Goal: Book appointment/travel/reservation

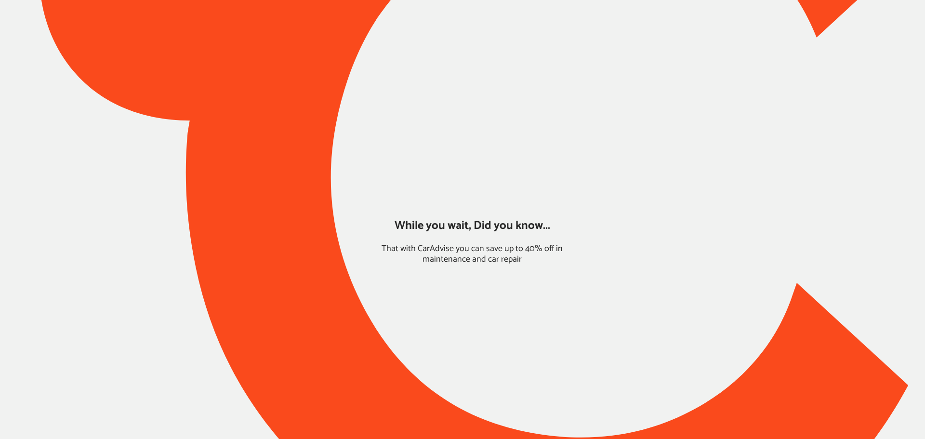
type input "*****"
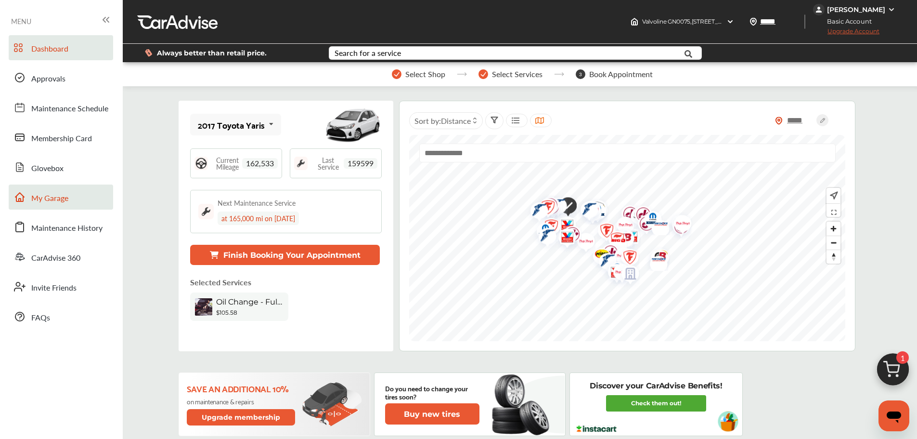
click at [64, 193] on span "My Garage" at bounding box center [49, 198] width 37 height 13
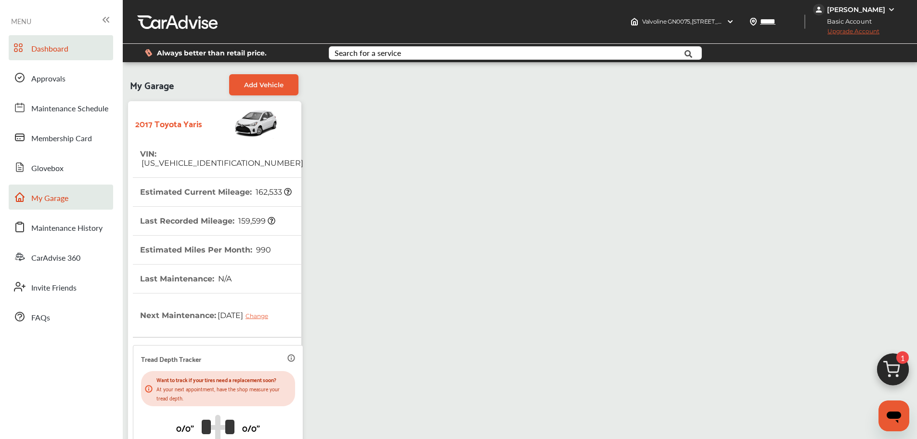
click at [43, 54] on span "Dashboard" at bounding box center [49, 49] width 37 height 13
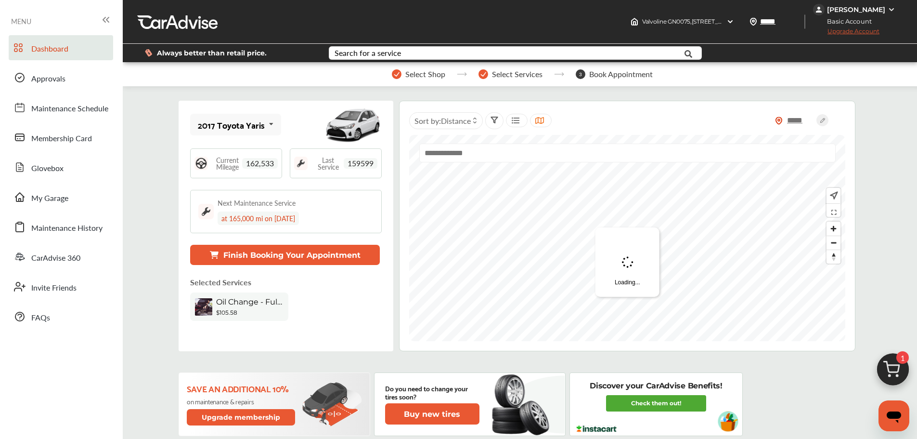
click at [896, 373] on img at bounding box center [893, 372] width 46 height 46
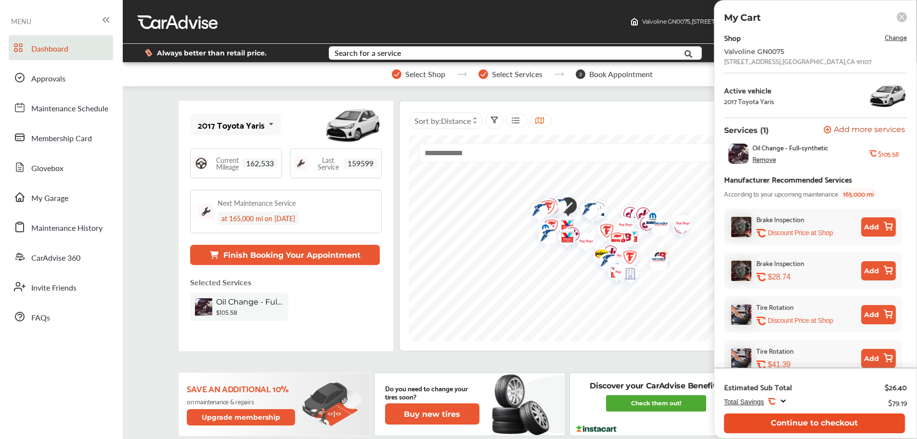
click at [866, 416] on button "Continue to checkout" at bounding box center [814, 423] width 181 height 20
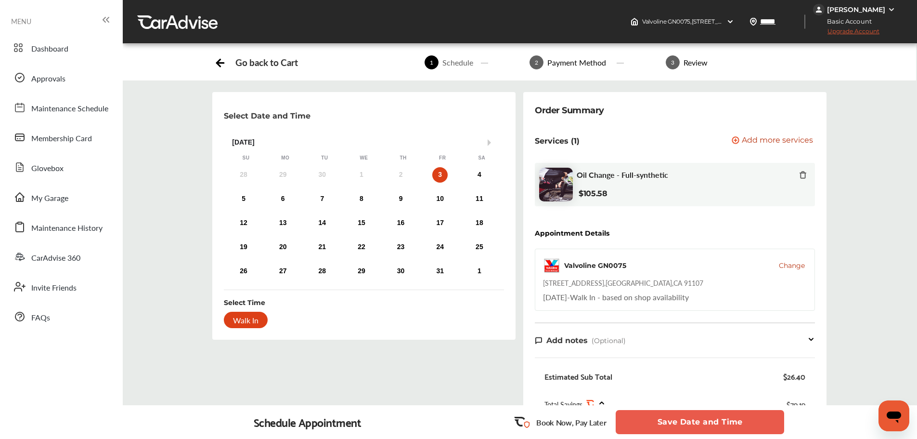
click at [439, 172] on div "3" at bounding box center [439, 174] width 15 height 15
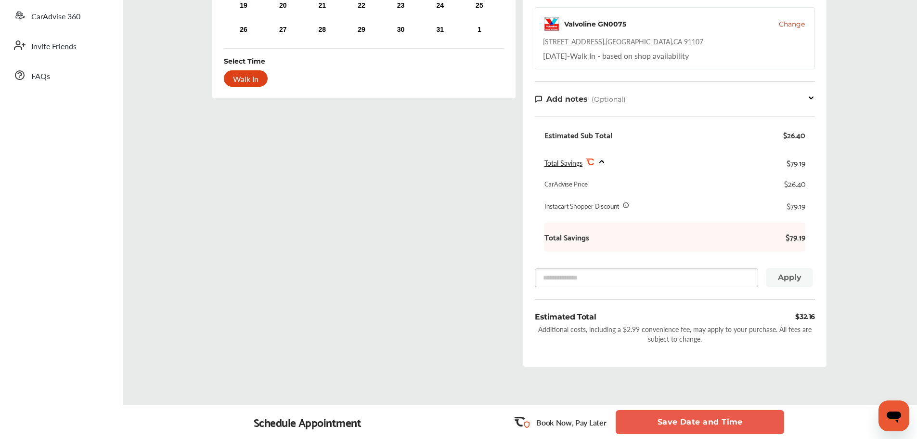
scroll to position [289, 0]
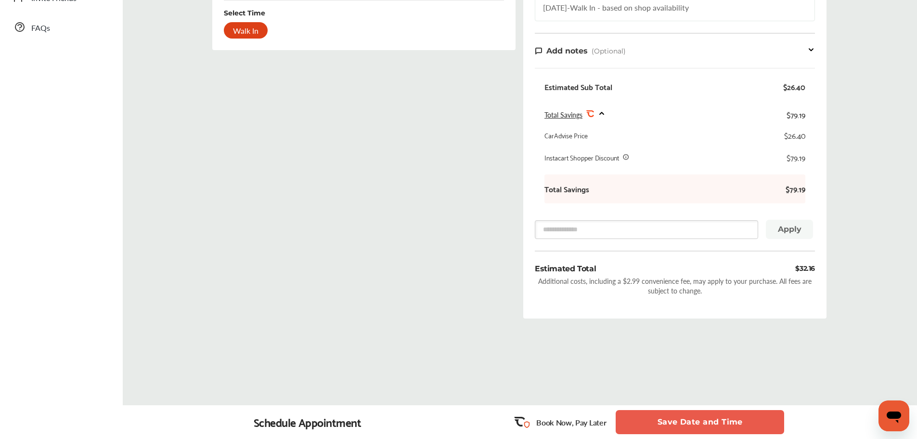
click at [239, 26] on div "Walk In" at bounding box center [246, 30] width 44 height 16
click at [673, 421] on button "Save Date and Time" at bounding box center [700, 422] width 169 height 24
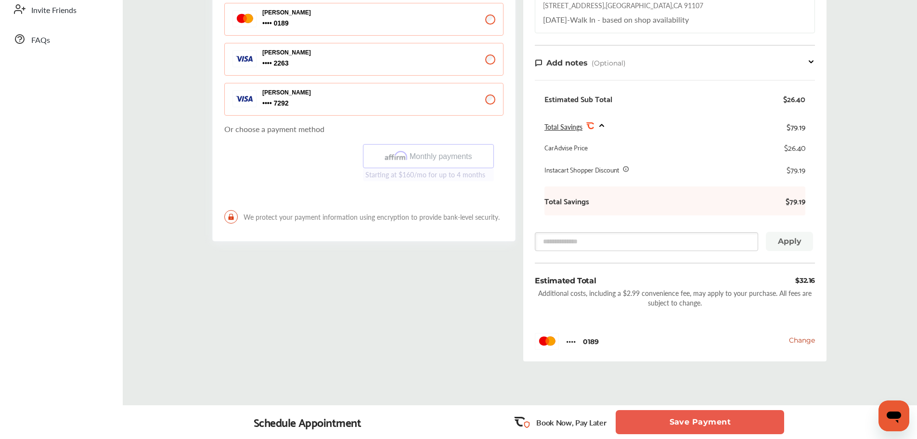
scroll to position [320, 0]
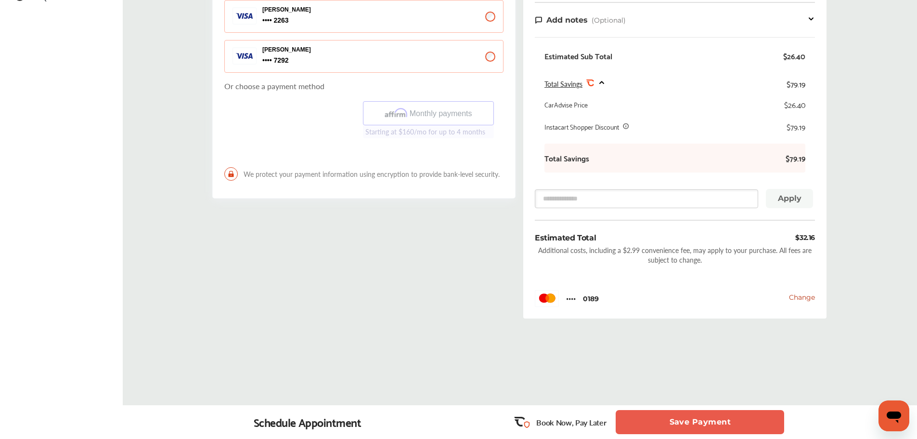
click at [690, 422] on button "Save Payment" at bounding box center [700, 422] width 169 height 24
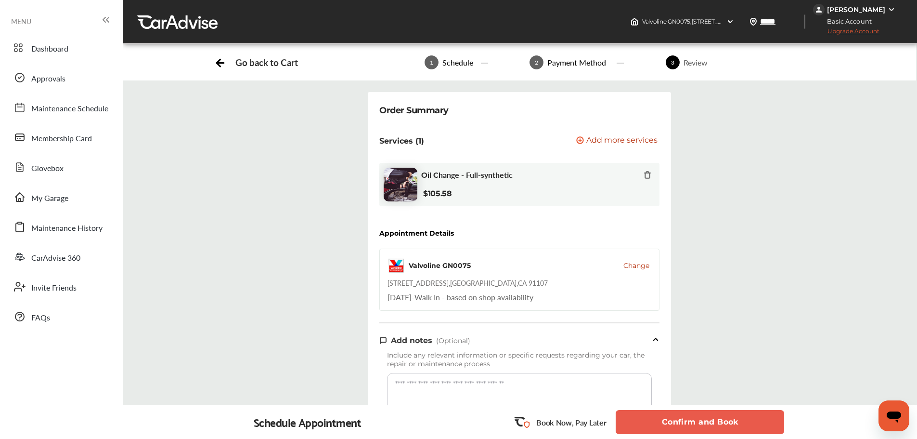
click at [688, 426] on button "Confirm and Book" at bounding box center [700, 422] width 169 height 24
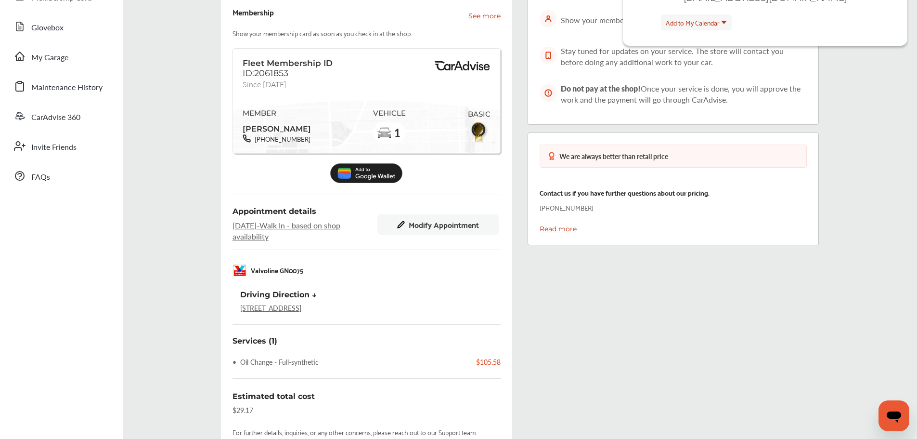
scroll to position [144, 0]
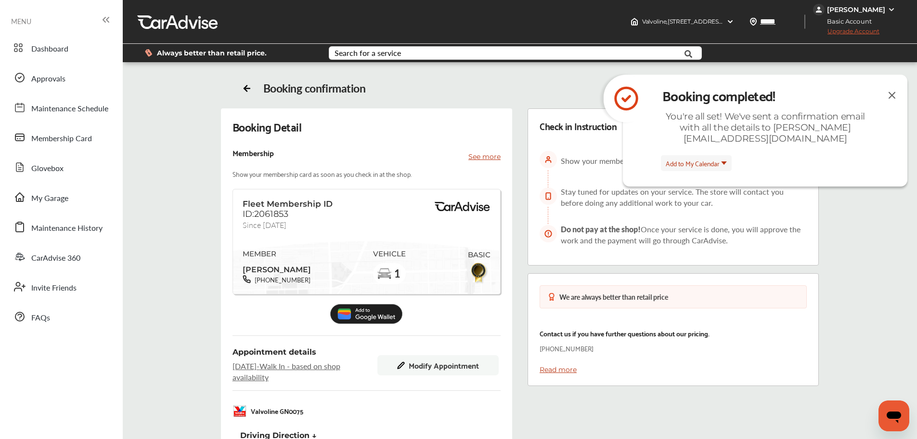
click at [892, 95] on img at bounding box center [893, 95] width 12 height 12
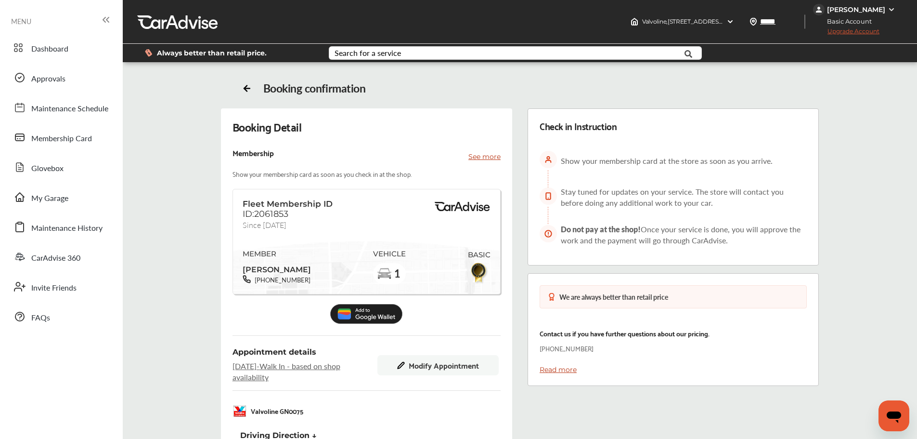
click at [888, 7] on img at bounding box center [892, 10] width 8 height 8
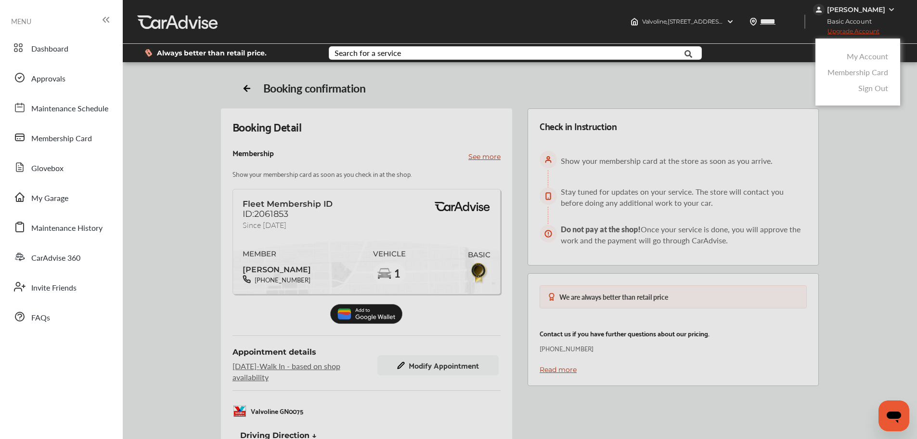
click at [851, 72] on link "Membership Card" at bounding box center [858, 71] width 61 height 11
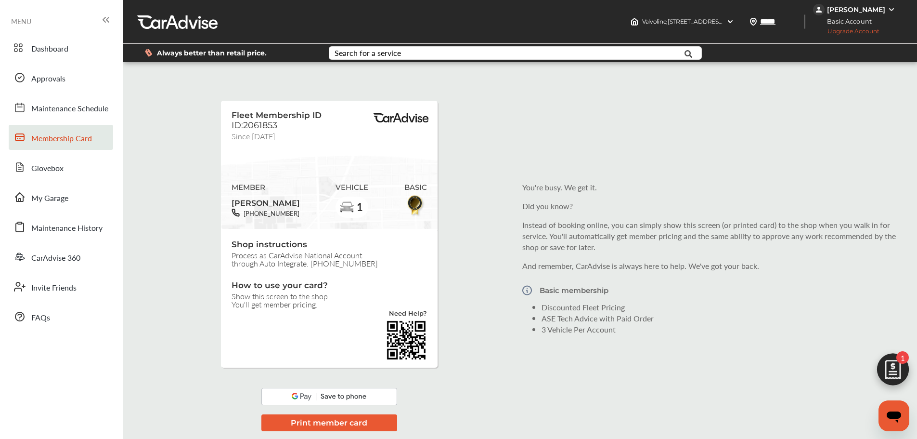
scroll to position [153, 0]
